Goal: Navigation & Orientation: Find specific page/section

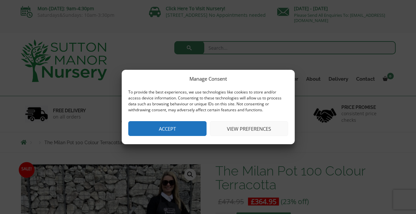
click at [176, 127] on button "Accept" at bounding box center [167, 128] width 78 height 15
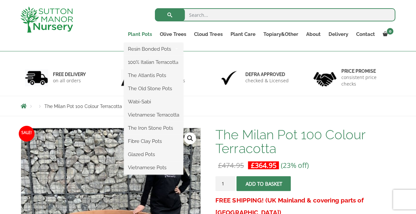
scroll to position [66, 0]
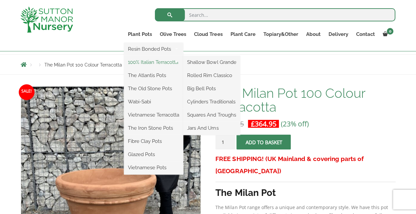
click at [143, 64] on link "100% Italian Terracotta" at bounding box center [153, 62] width 59 height 10
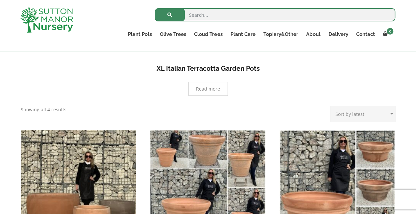
scroll to position [197, 0]
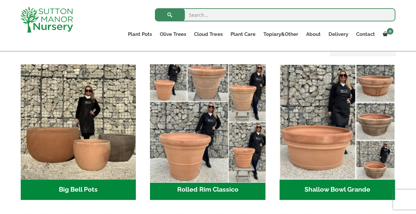
click at [238, 130] on img "Visit product category Rolled Rim Classico" at bounding box center [207, 121] width 121 height 121
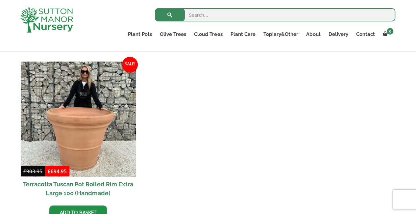
scroll to position [658, 0]
